Goal: Task Accomplishment & Management: Manage account settings

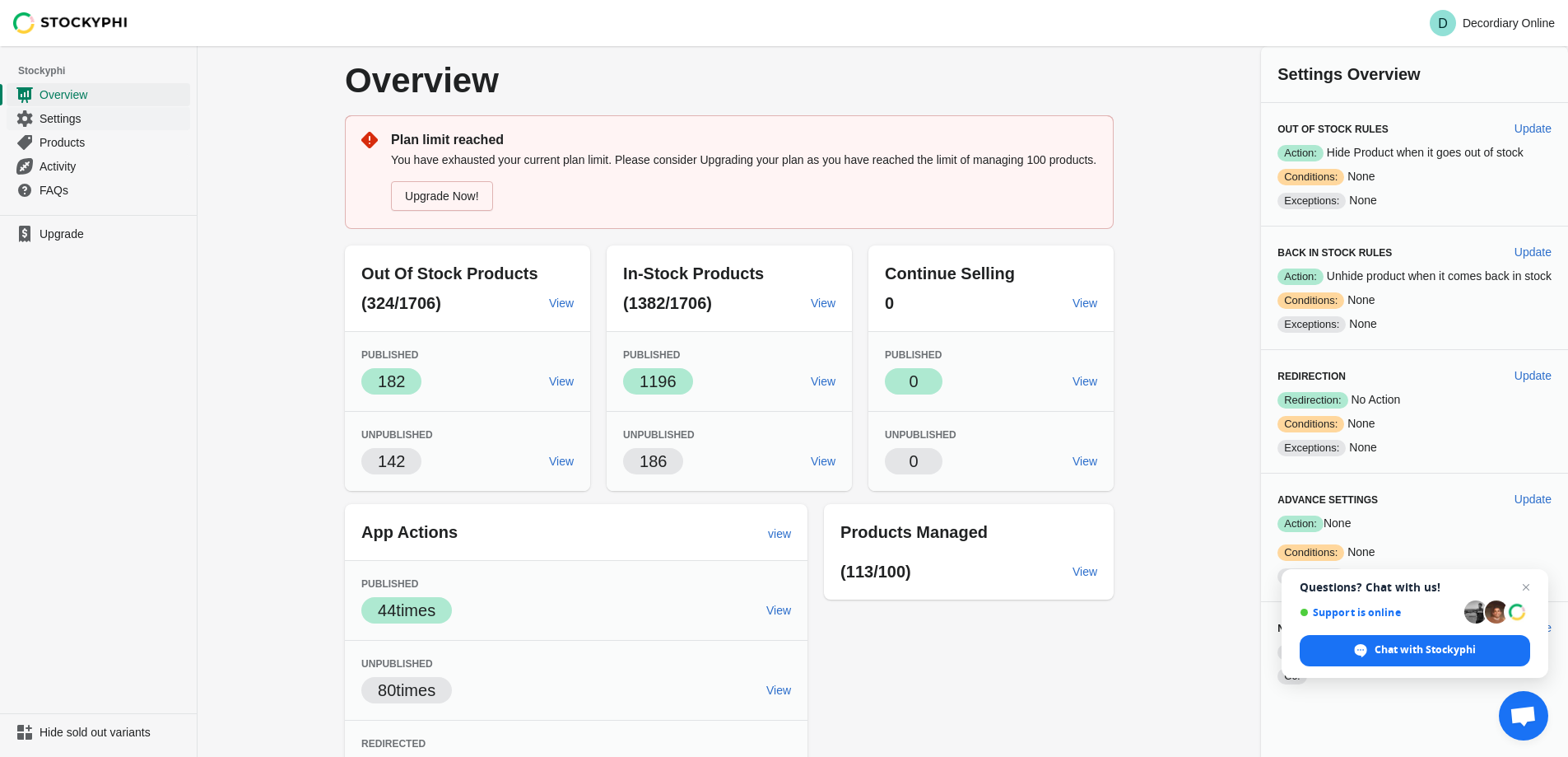
click at [89, 114] on span "Settings" at bounding box center [113, 119] width 148 height 17
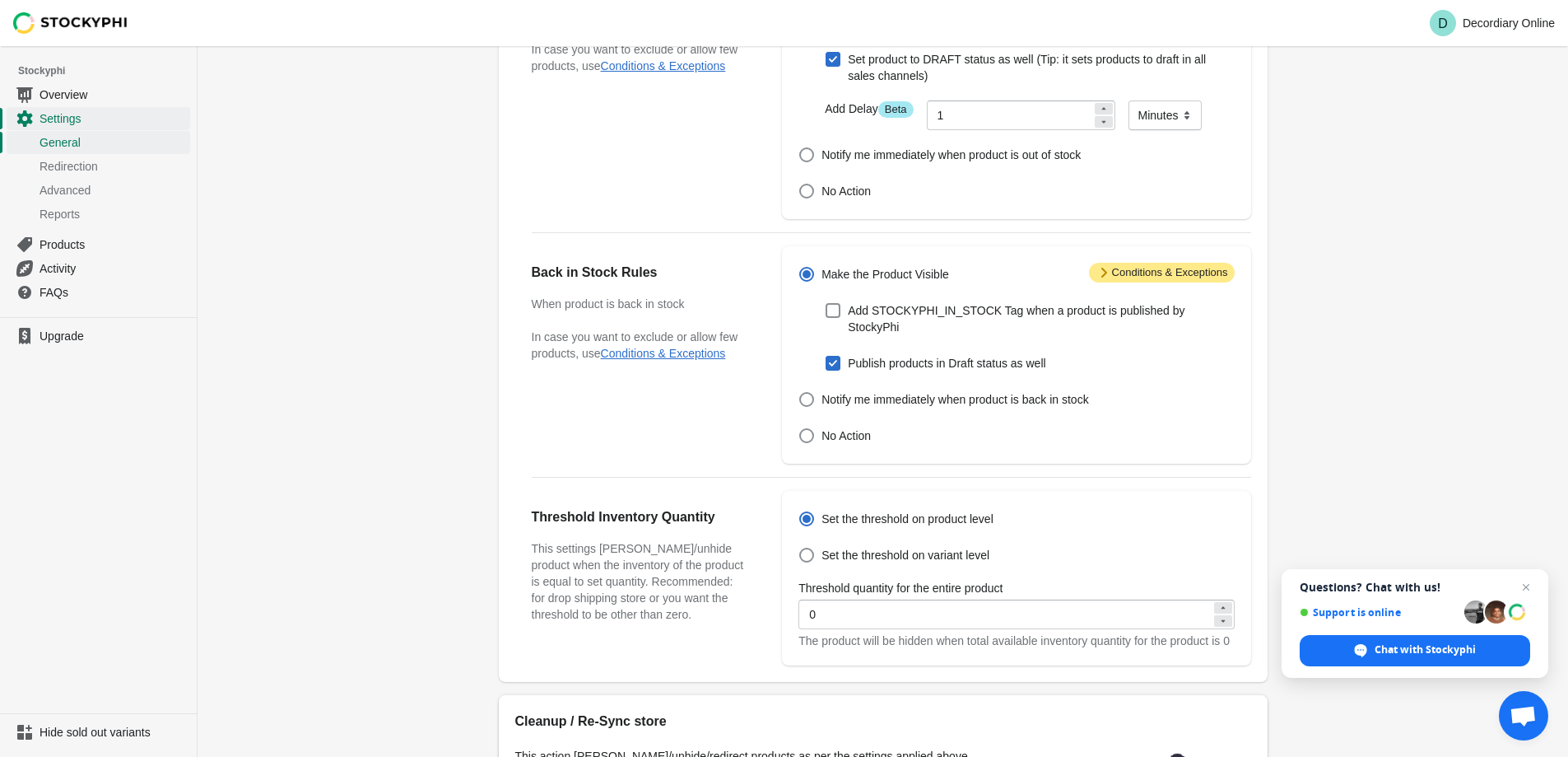
scroll to position [412, 0]
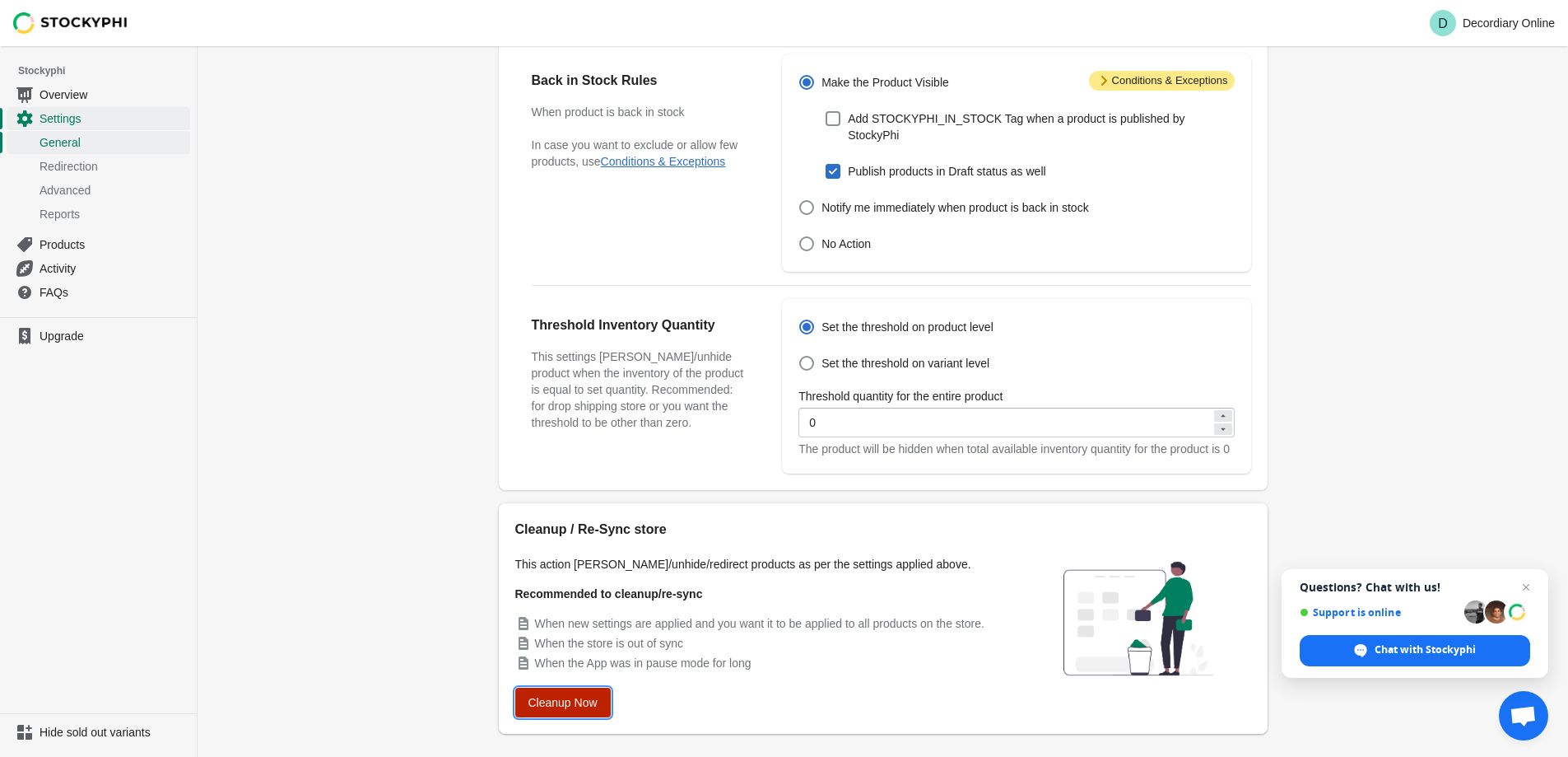
click at [577, 703] on span "Cleanup Now" at bounding box center [563, 702] width 69 height 13
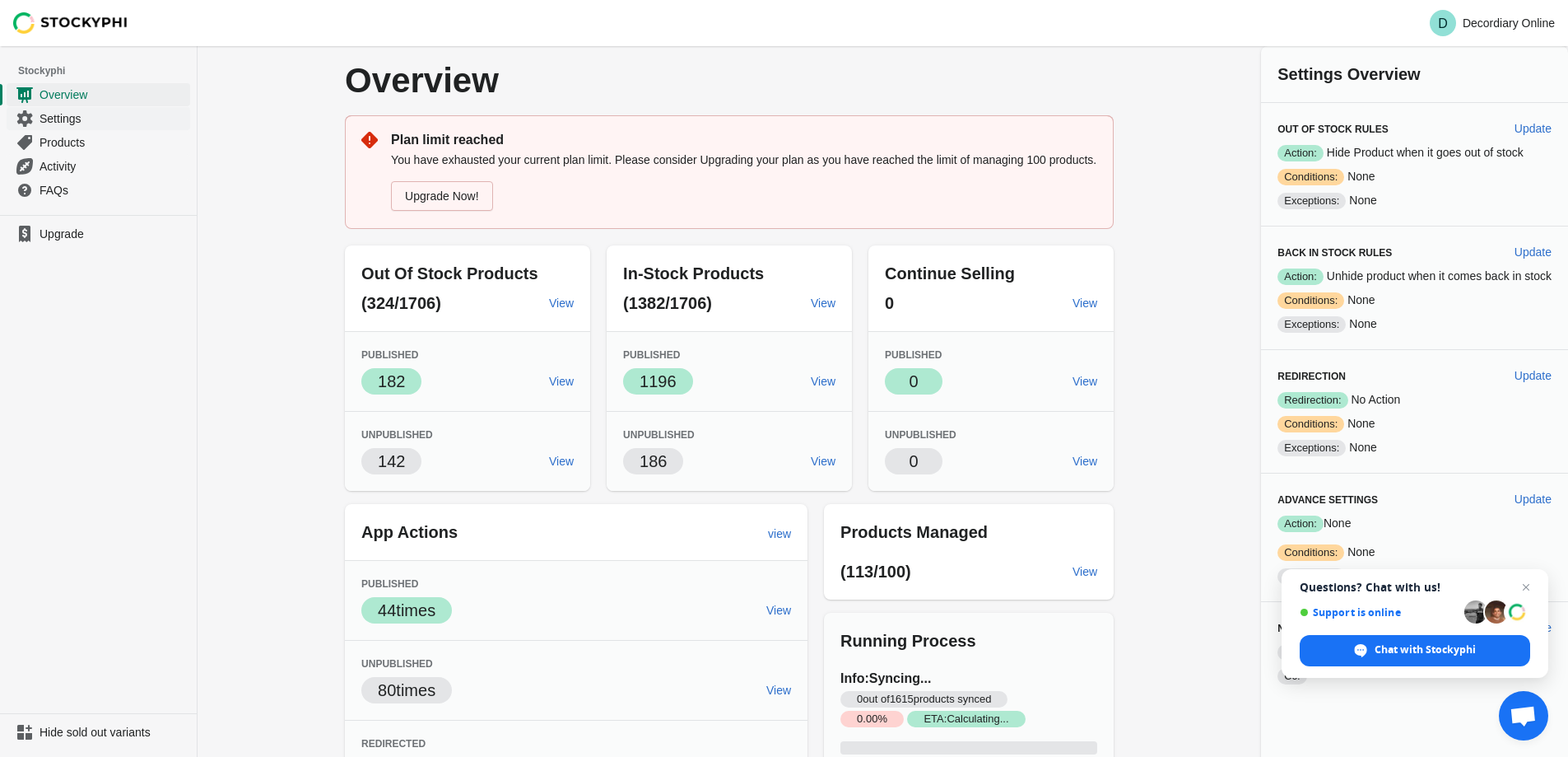
click at [90, 124] on span "Settings" at bounding box center [113, 119] width 148 height 17
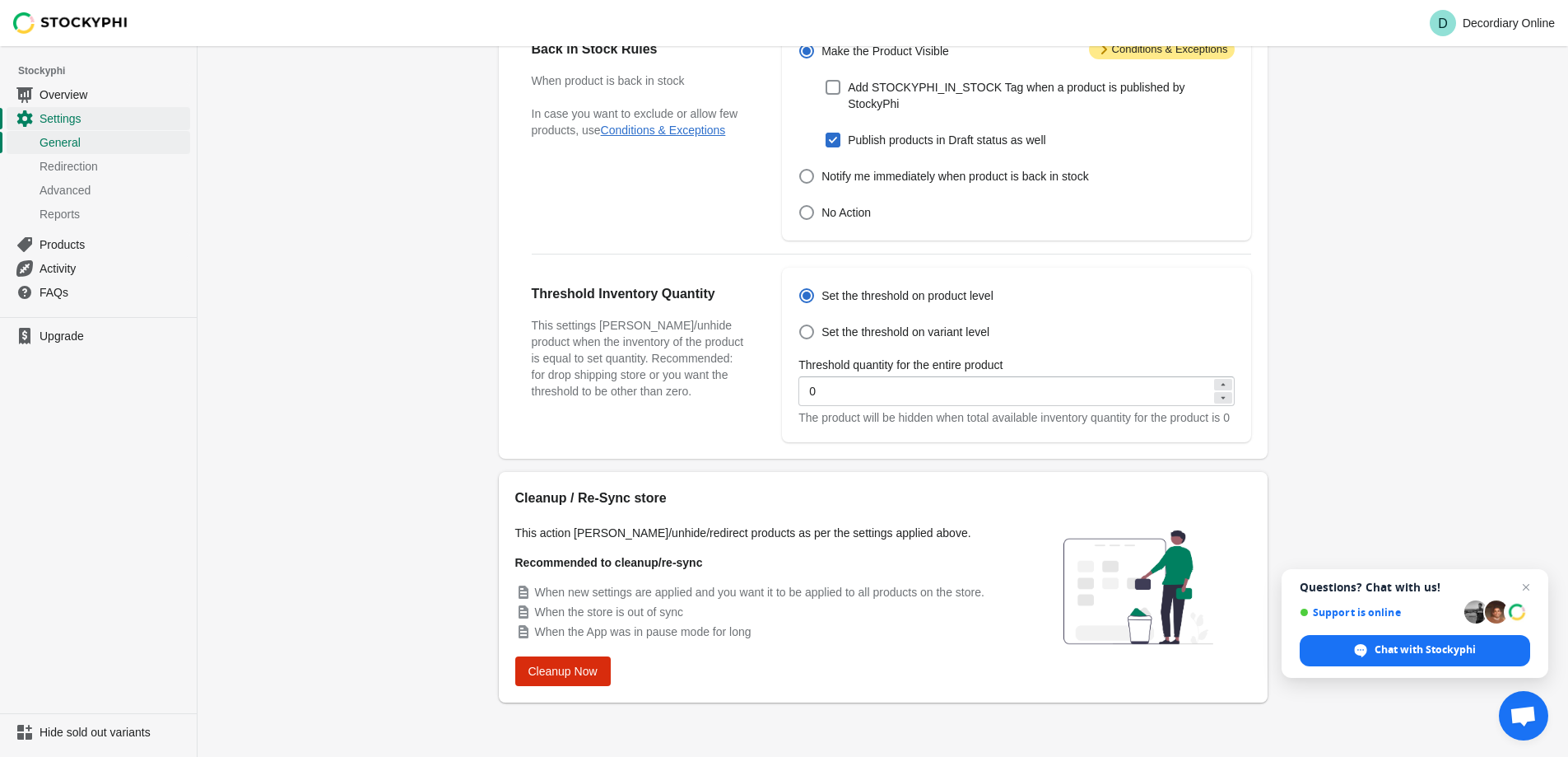
scroll to position [445, 0]
click at [568, 668] on span "Cleanup Now" at bounding box center [563, 669] width 69 height 13
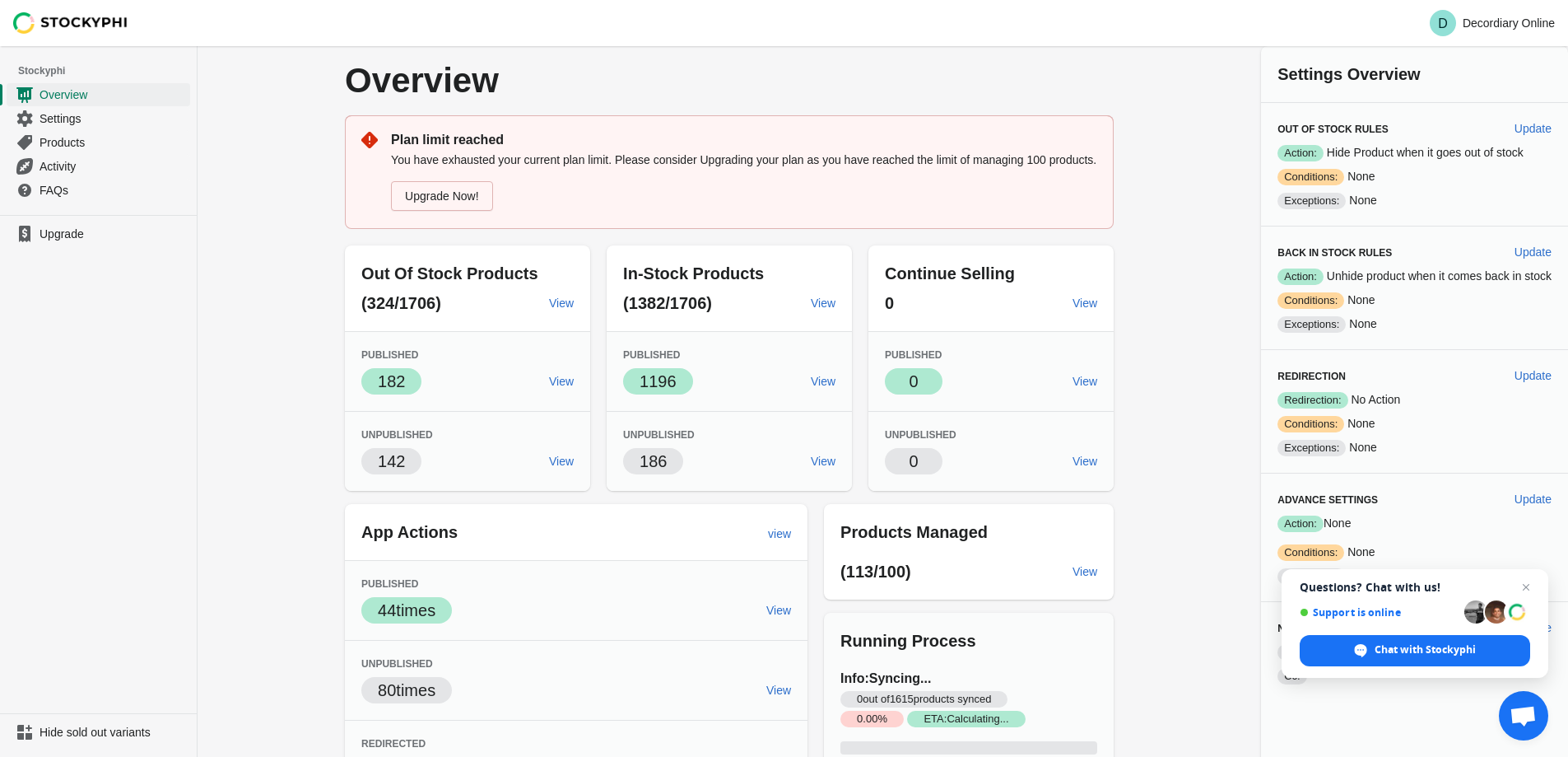
scroll to position [123, 0]
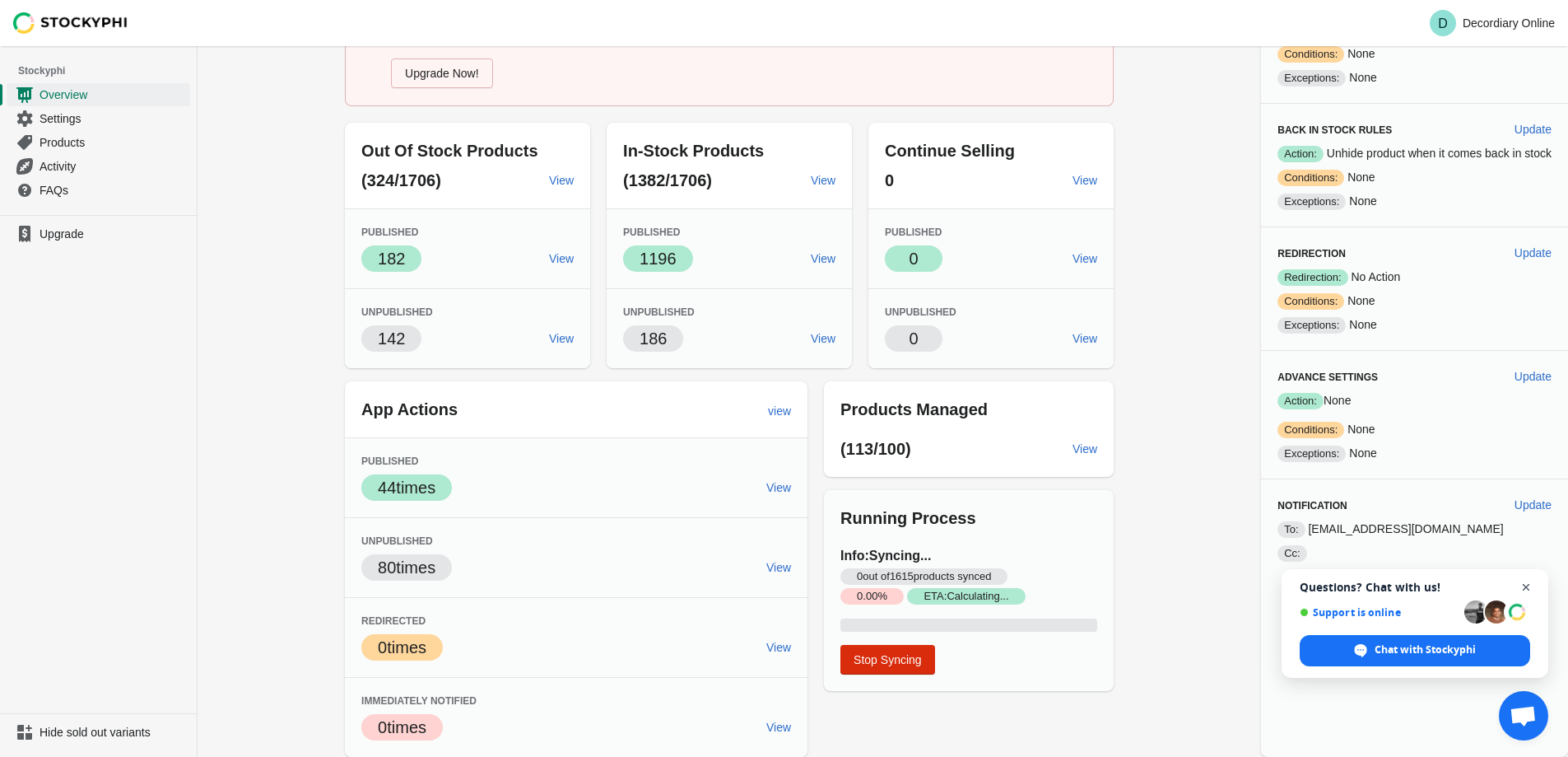
click at [1528, 587] on span "Open chat" at bounding box center [1526, 587] width 20 height 20
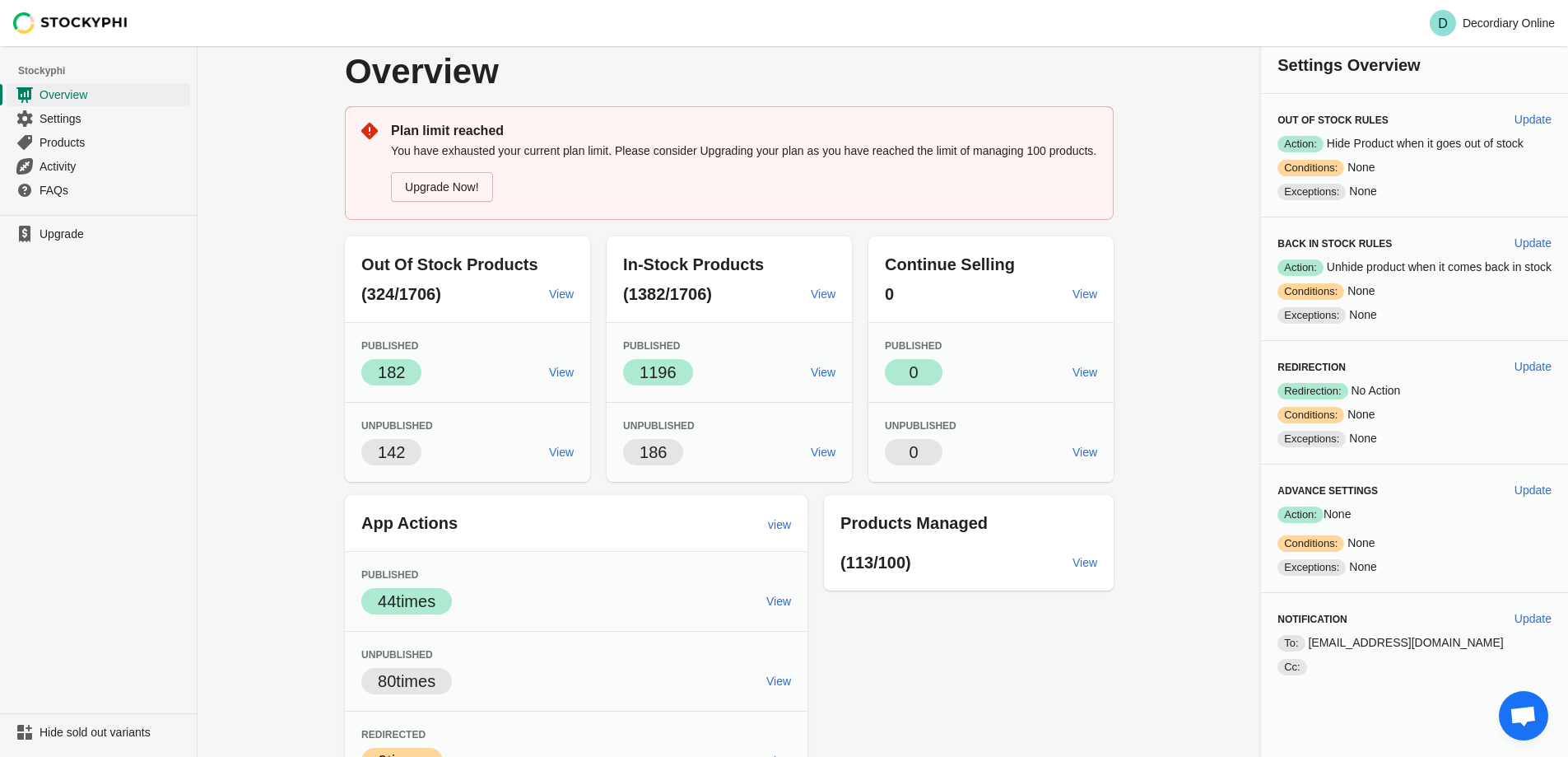
scroll to position [0, 0]
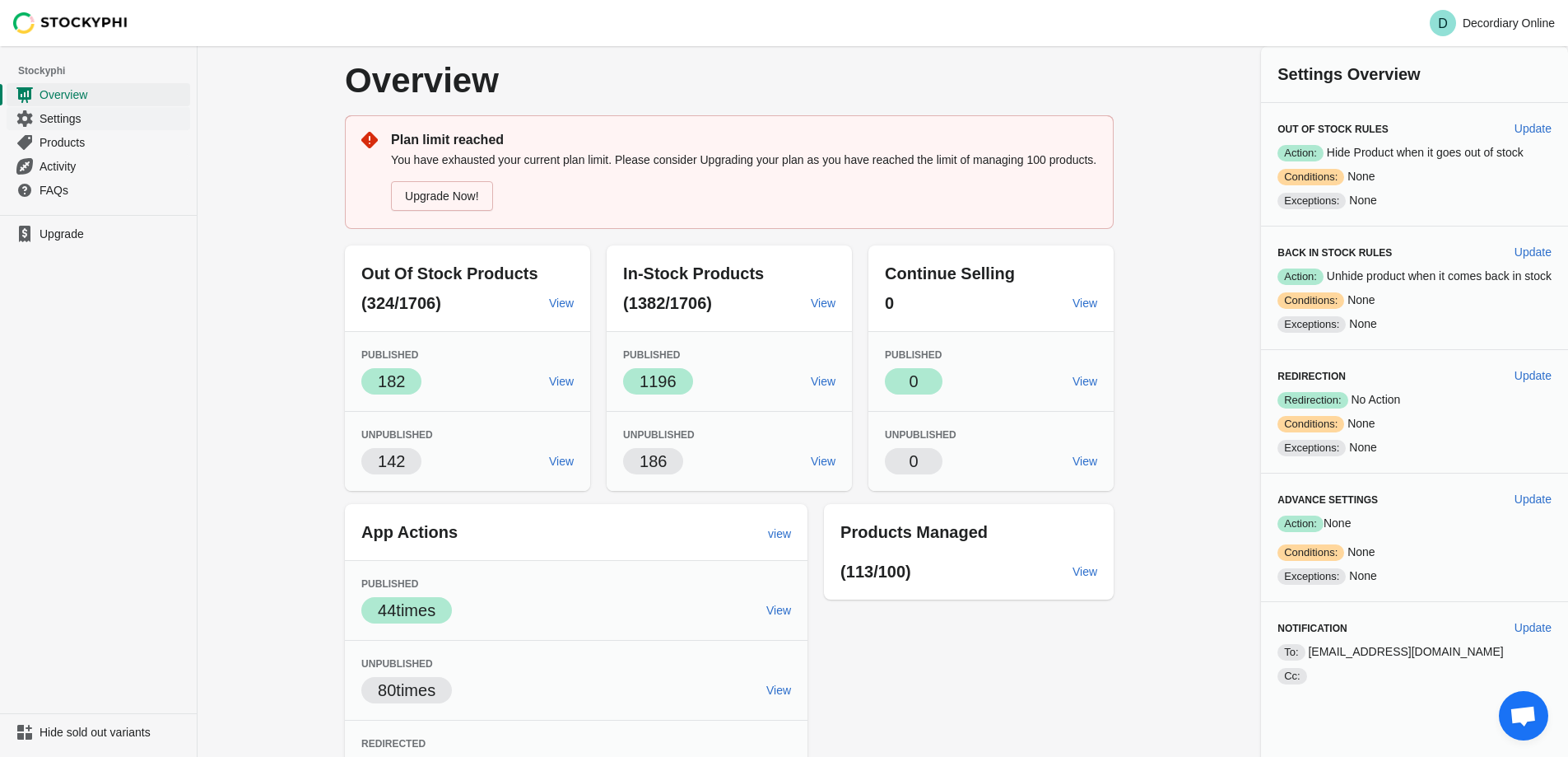
click at [53, 119] on span "Settings" at bounding box center [113, 119] width 148 height 17
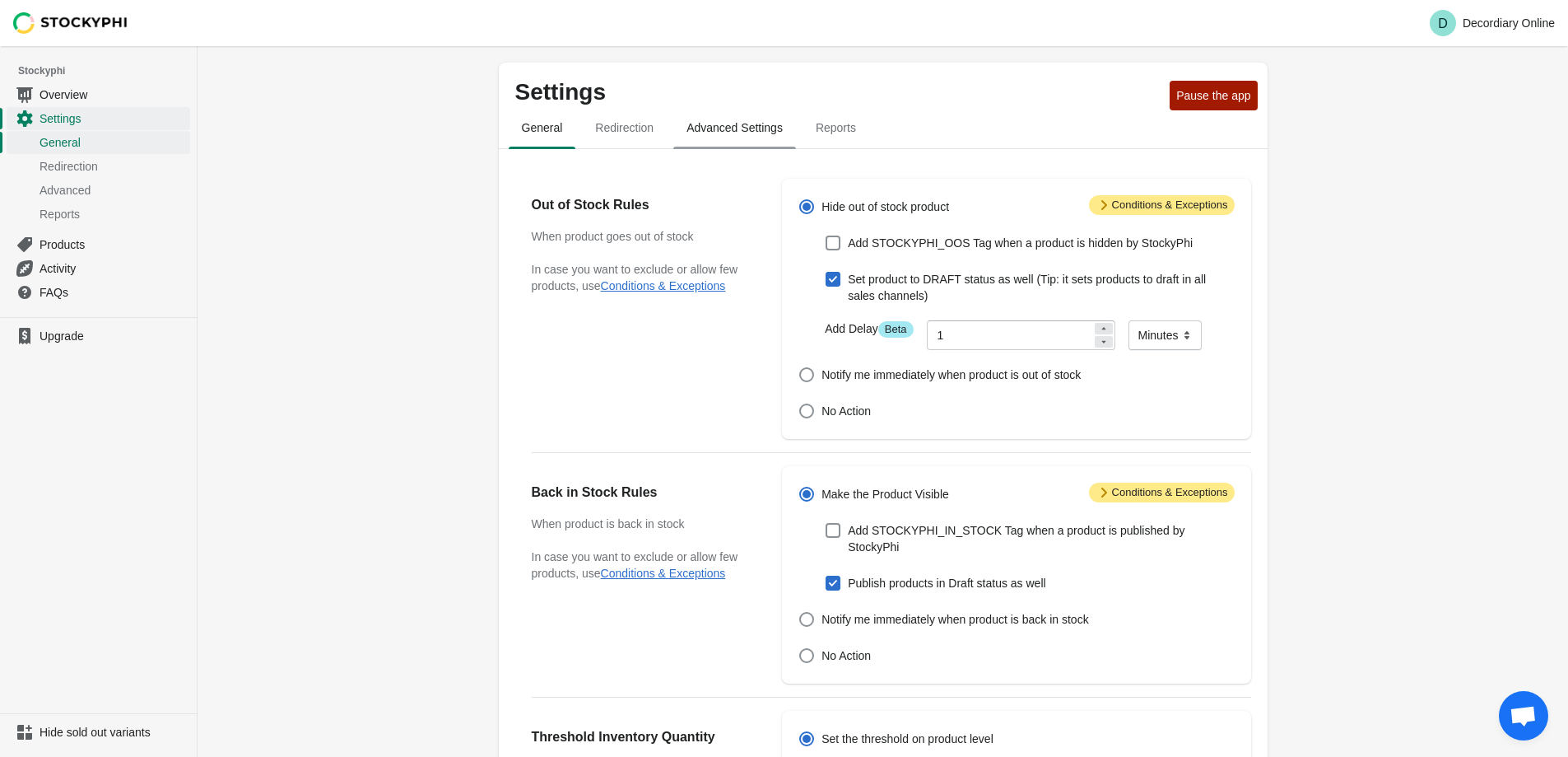
click at [673, 121] on span "Advanced Settings" at bounding box center [734, 127] width 123 height 29
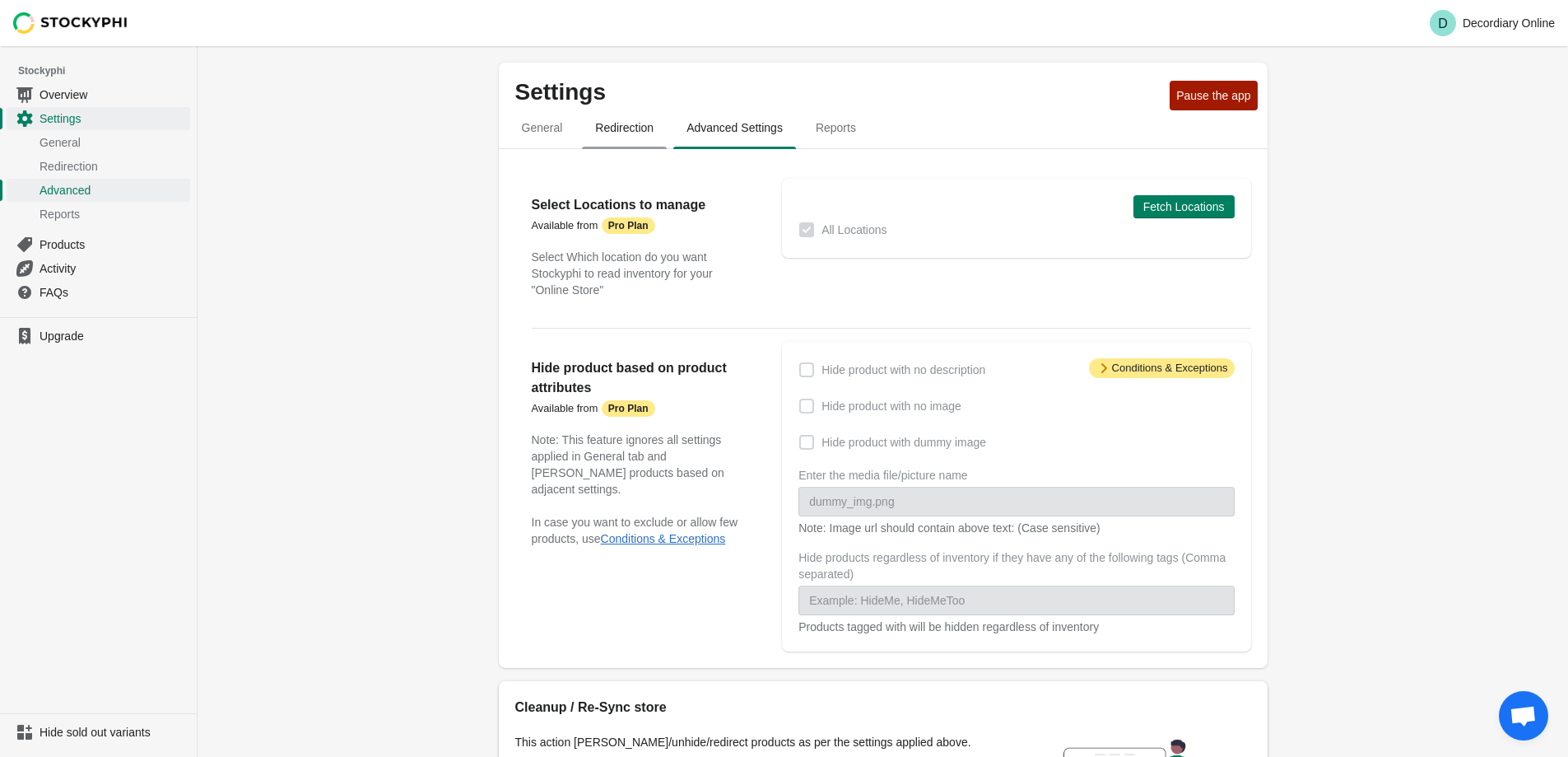
click at [619, 123] on span "Redirection" at bounding box center [625, 127] width 85 height 29
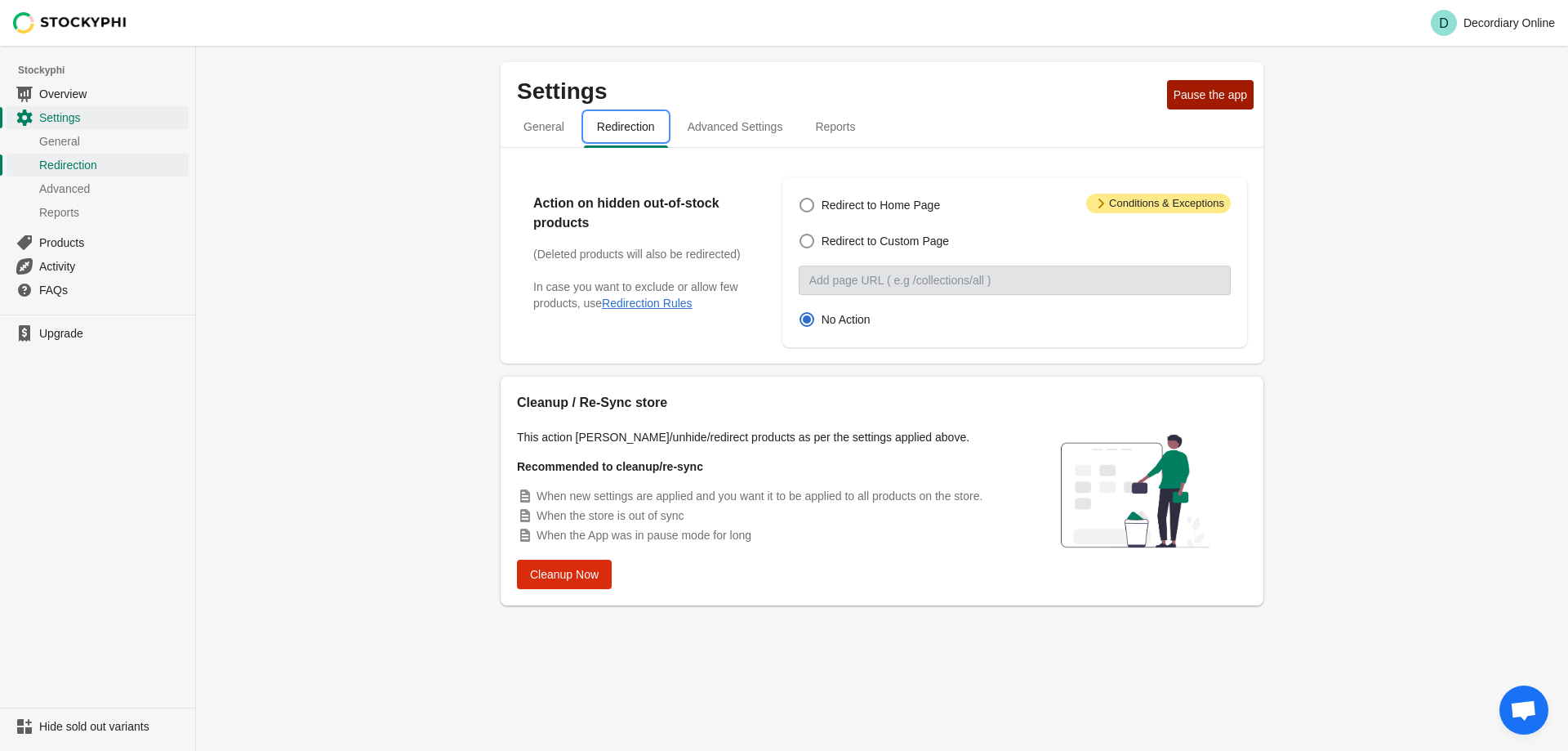
click at [580, 105] on button "Redirection" at bounding box center [625, 126] width 90 height 42
click at [732, 124] on span "Advanced Settings" at bounding box center [735, 126] width 122 height 29
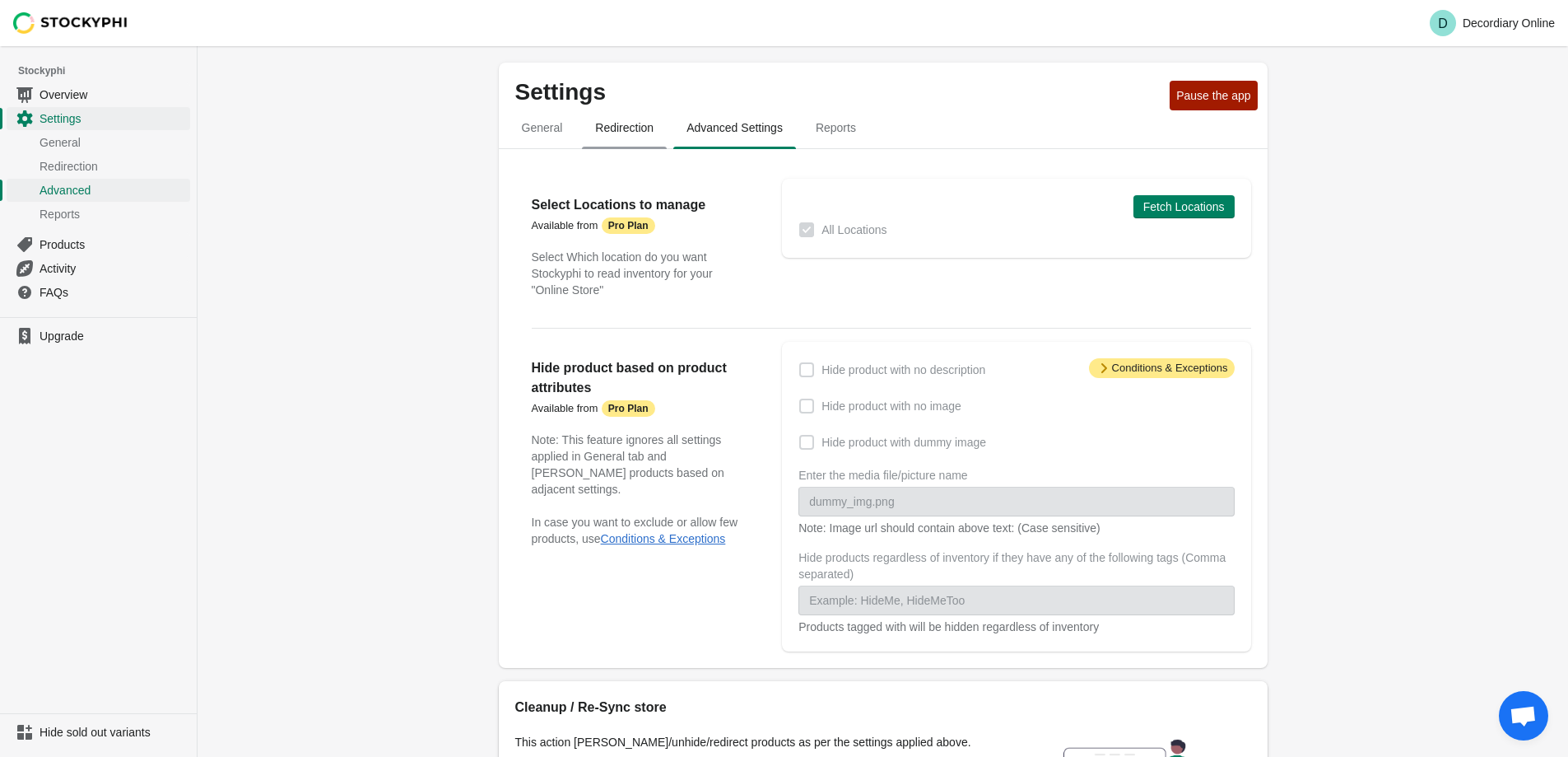
click at [630, 144] on button "Redirection" at bounding box center [624, 127] width 91 height 42
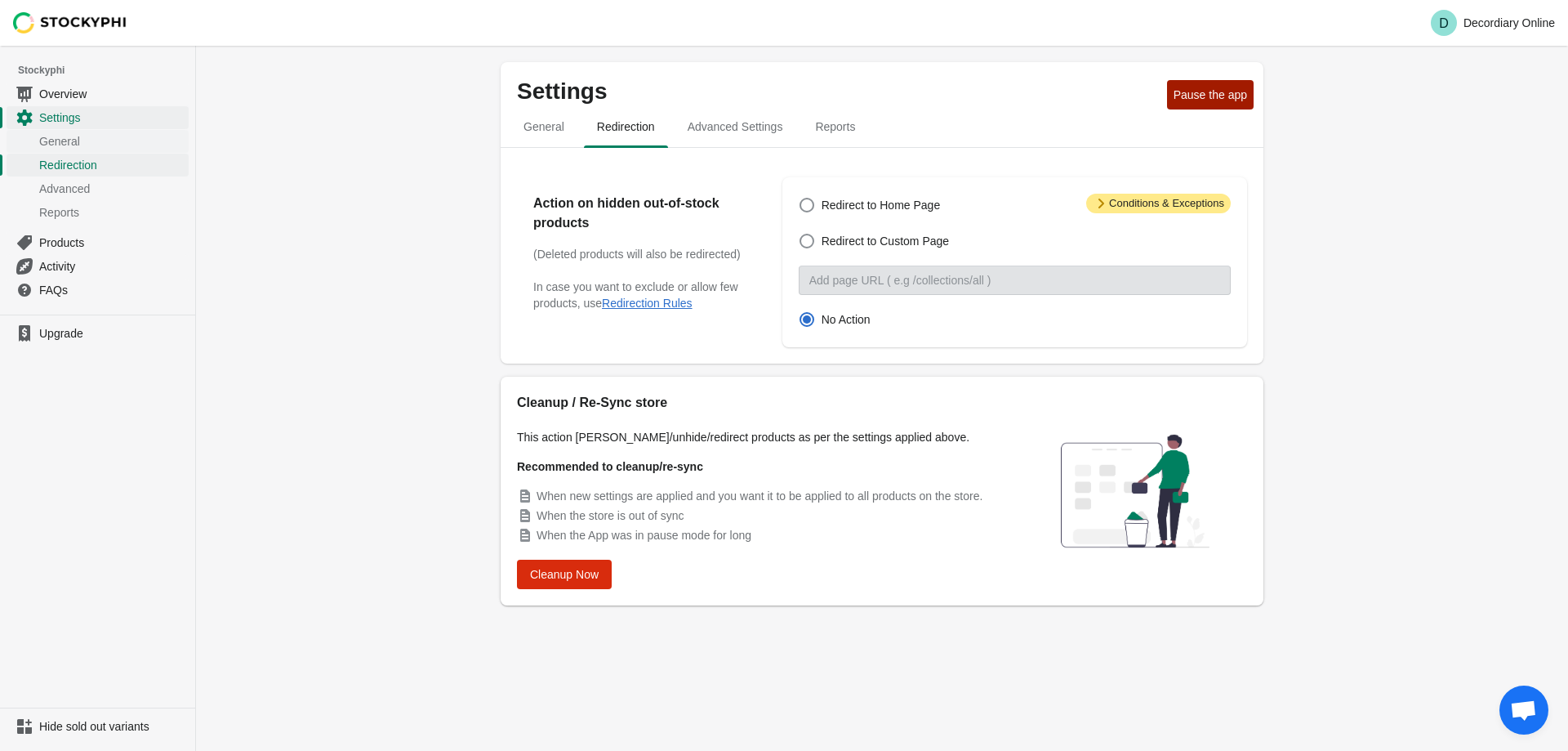
click at [88, 148] on span "General" at bounding box center [112, 141] width 147 height 17
